Goal: Information Seeking & Learning: Find specific page/section

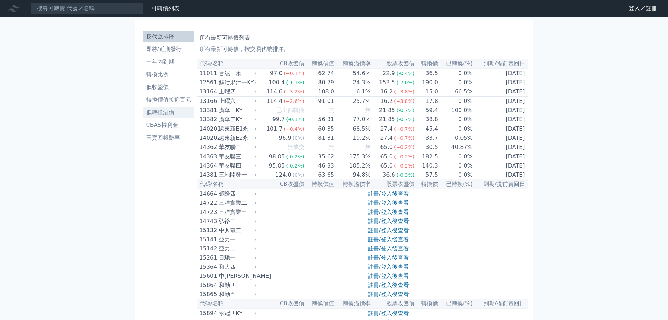
click at [169, 114] on li "低轉換溢價" at bounding box center [168, 112] width 51 height 8
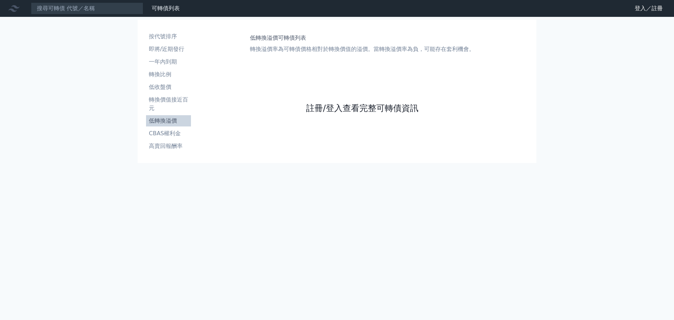
click at [348, 112] on link "註冊/登入查看完整可轉債資訊" at bounding box center [362, 107] width 112 height 11
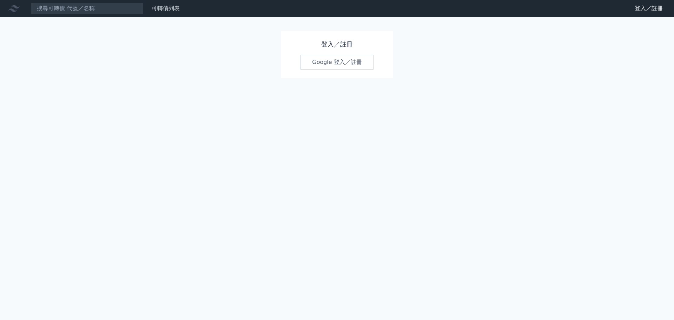
click at [346, 57] on link "Google 登入／註冊" at bounding box center [336, 62] width 73 height 15
click at [338, 40] on h1 "登入／註冊" at bounding box center [336, 44] width 73 height 10
click at [333, 64] on link "Google 登入／註冊" at bounding box center [336, 62] width 73 height 15
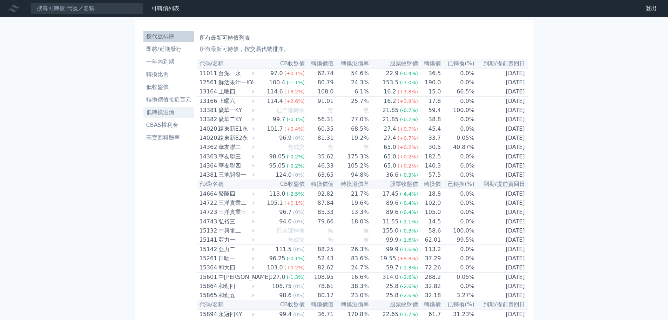
click at [162, 114] on li "低轉換溢價" at bounding box center [168, 112] width 51 height 8
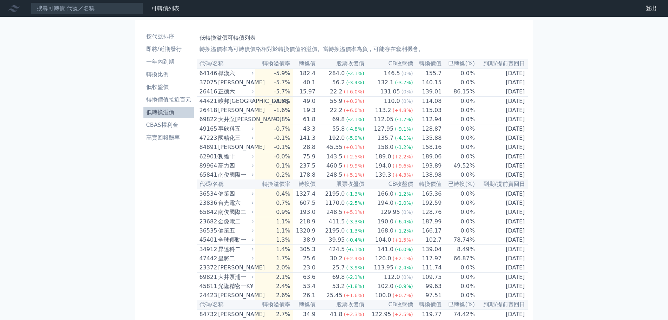
click at [163, 113] on li "低轉換溢價" at bounding box center [168, 112] width 51 height 8
click at [222, 74] on div "樺漢六" at bounding box center [235, 73] width 34 height 8
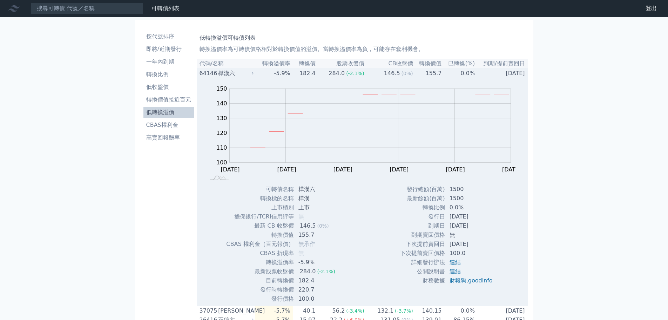
scroll to position [35, 0]
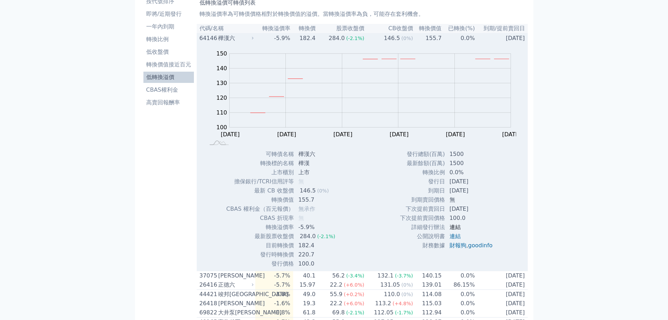
click at [450, 229] on link "連結" at bounding box center [455, 226] width 11 height 7
